Goal: Check status: Check status

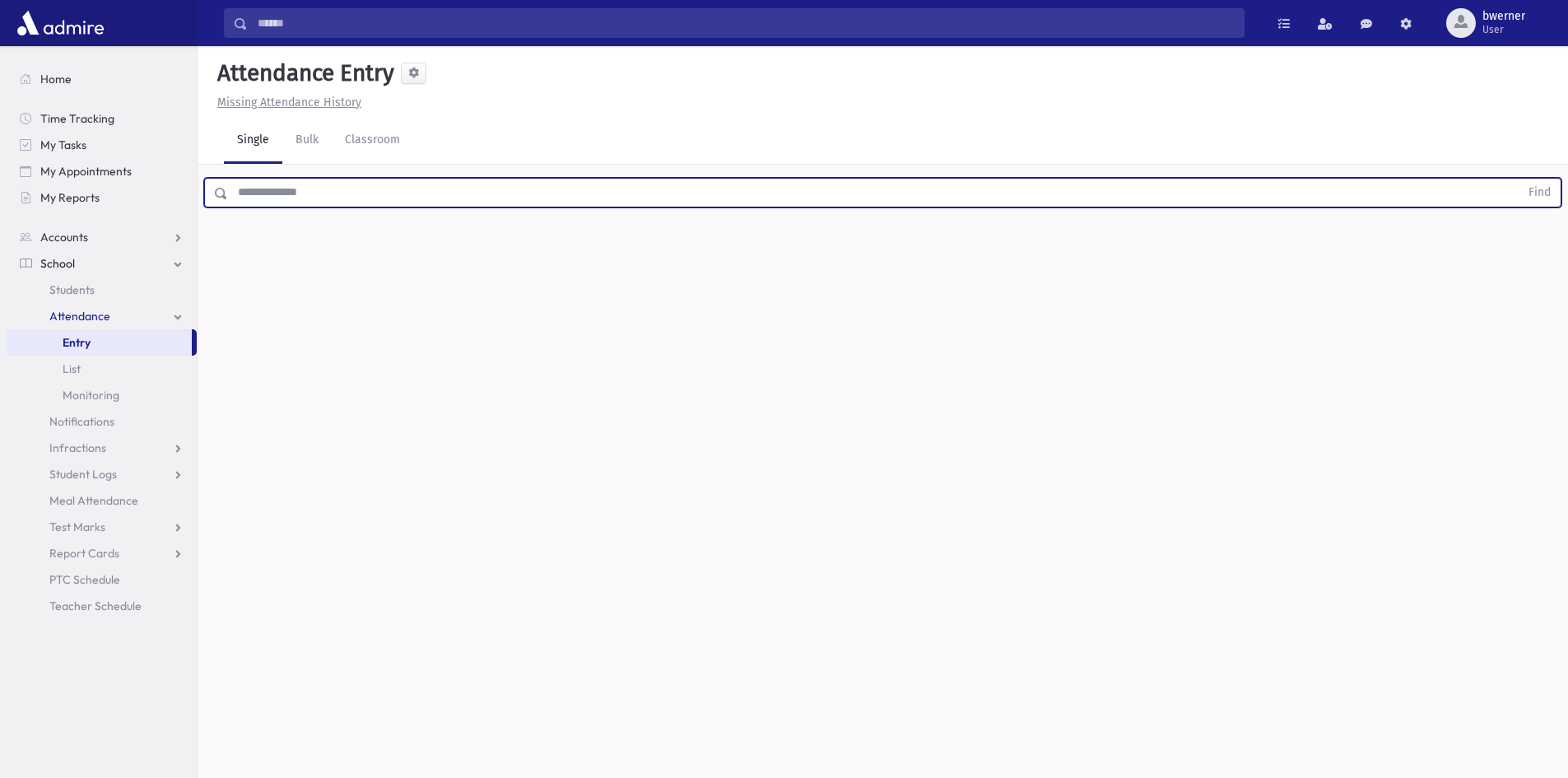
click at [419, 200] on input "text" at bounding box center [874, 193] width 1292 height 30
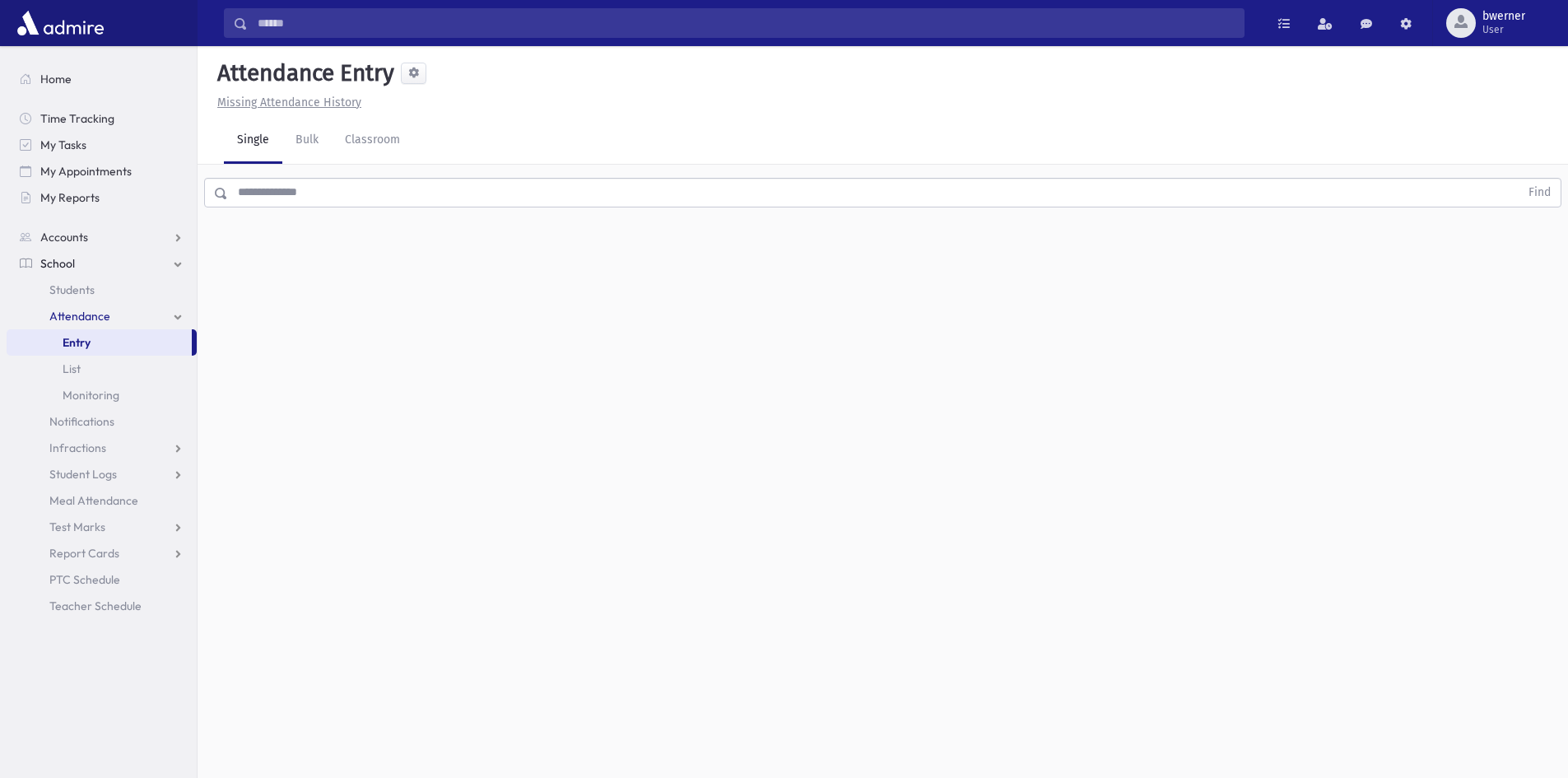
click at [655, 209] on div "Find" at bounding box center [882, 189] width 1371 height 50
click at [619, 190] on input "text" at bounding box center [874, 193] width 1292 height 30
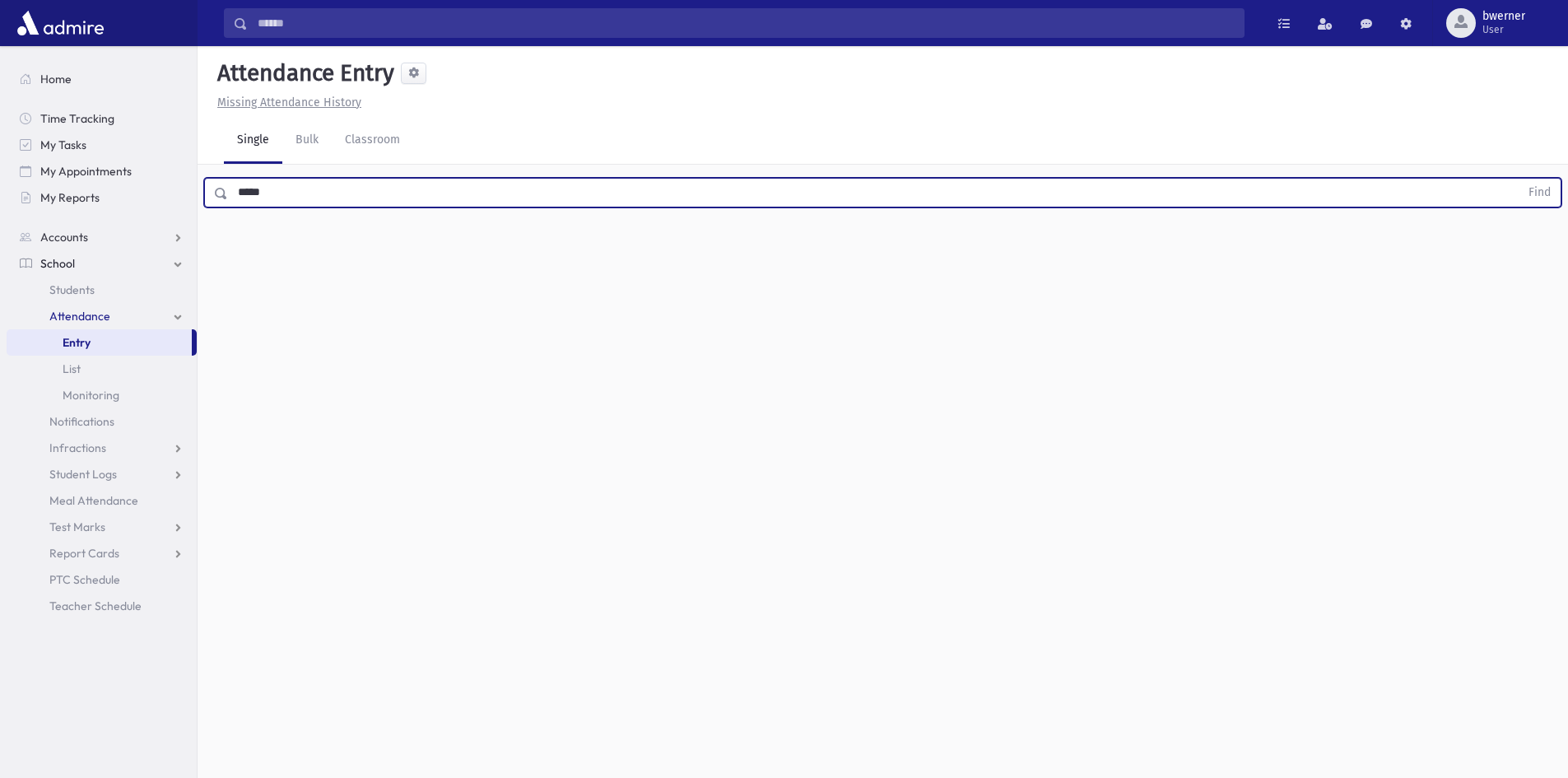
type input "*****"
click at [1518, 178] on button "Find" at bounding box center [1539, 192] width 42 height 28
click at [395, 189] on input "text" at bounding box center [874, 193] width 1292 height 30
type input "****"
click at [1518, 178] on button "Find" at bounding box center [1539, 192] width 42 height 28
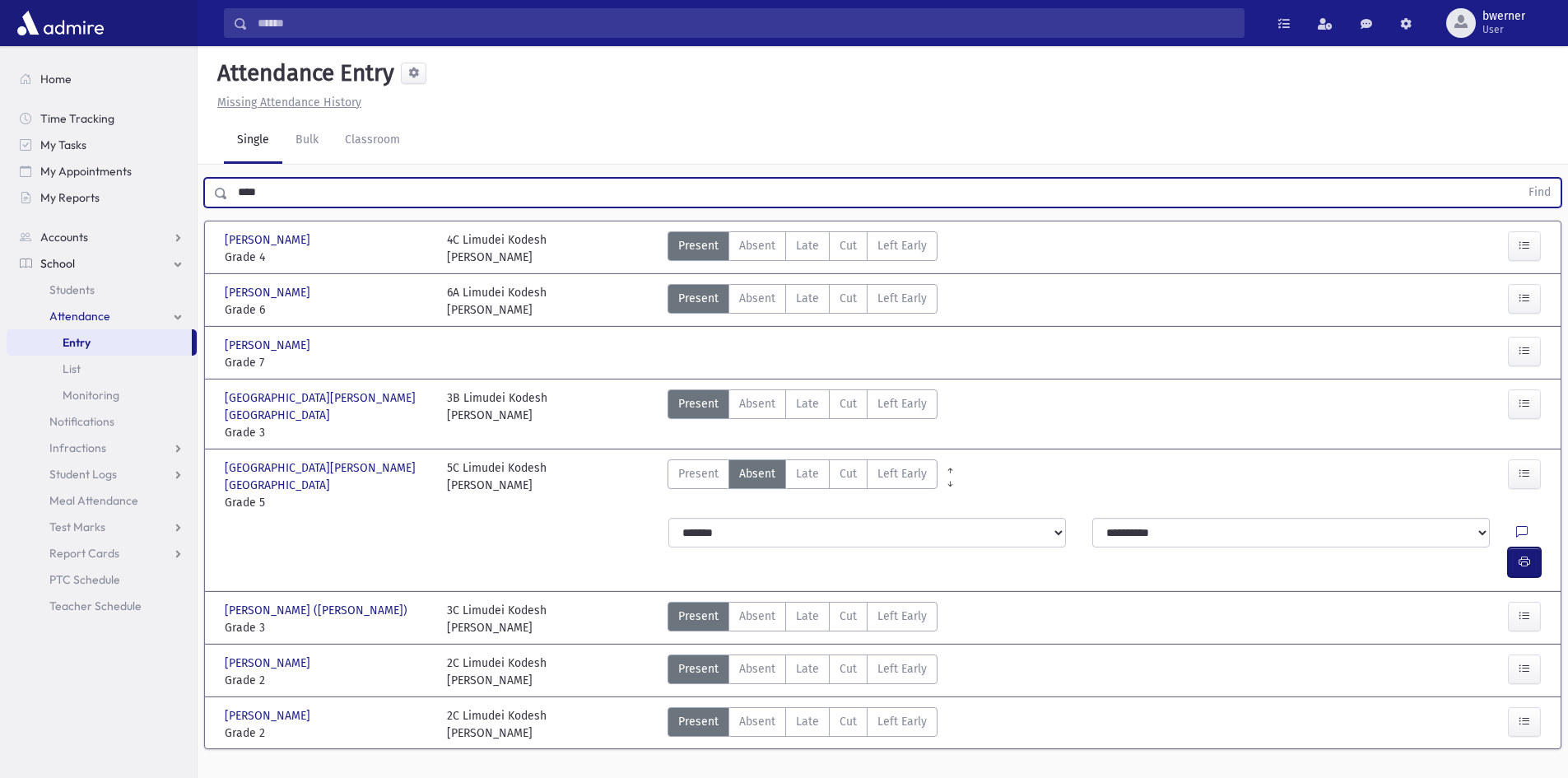
click at [1521, 548] on button "button" at bounding box center [1525, 562] width 33 height 30
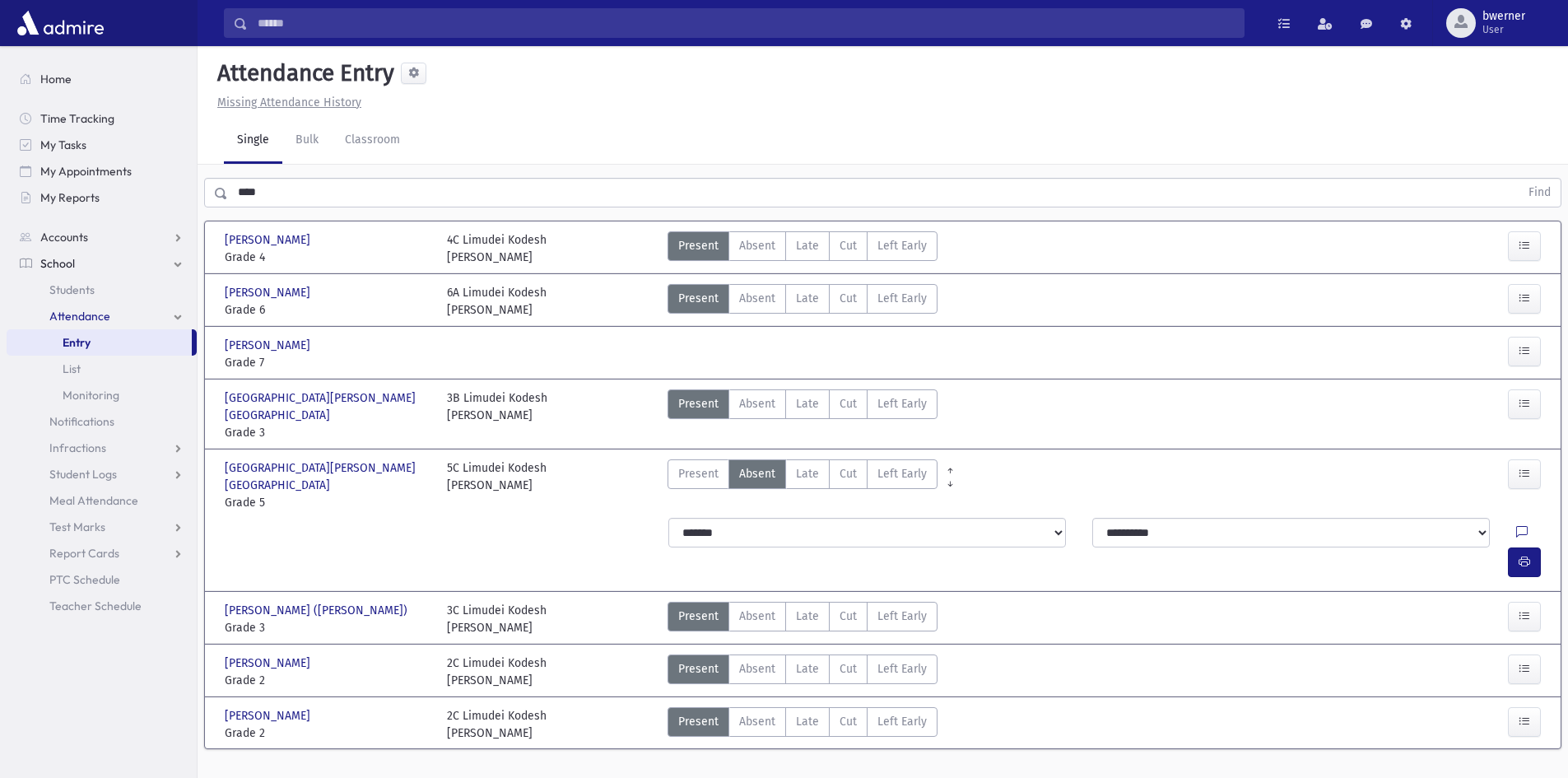
click at [116, 264] on link "School" at bounding box center [102, 263] width 190 height 26
click at [109, 262] on link "School" at bounding box center [102, 263] width 190 height 26
click at [113, 293] on link "Students" at bounding box center [102, 289] width 190 height 26
